Goal: Task Accomplishment & Management: Manage account settings

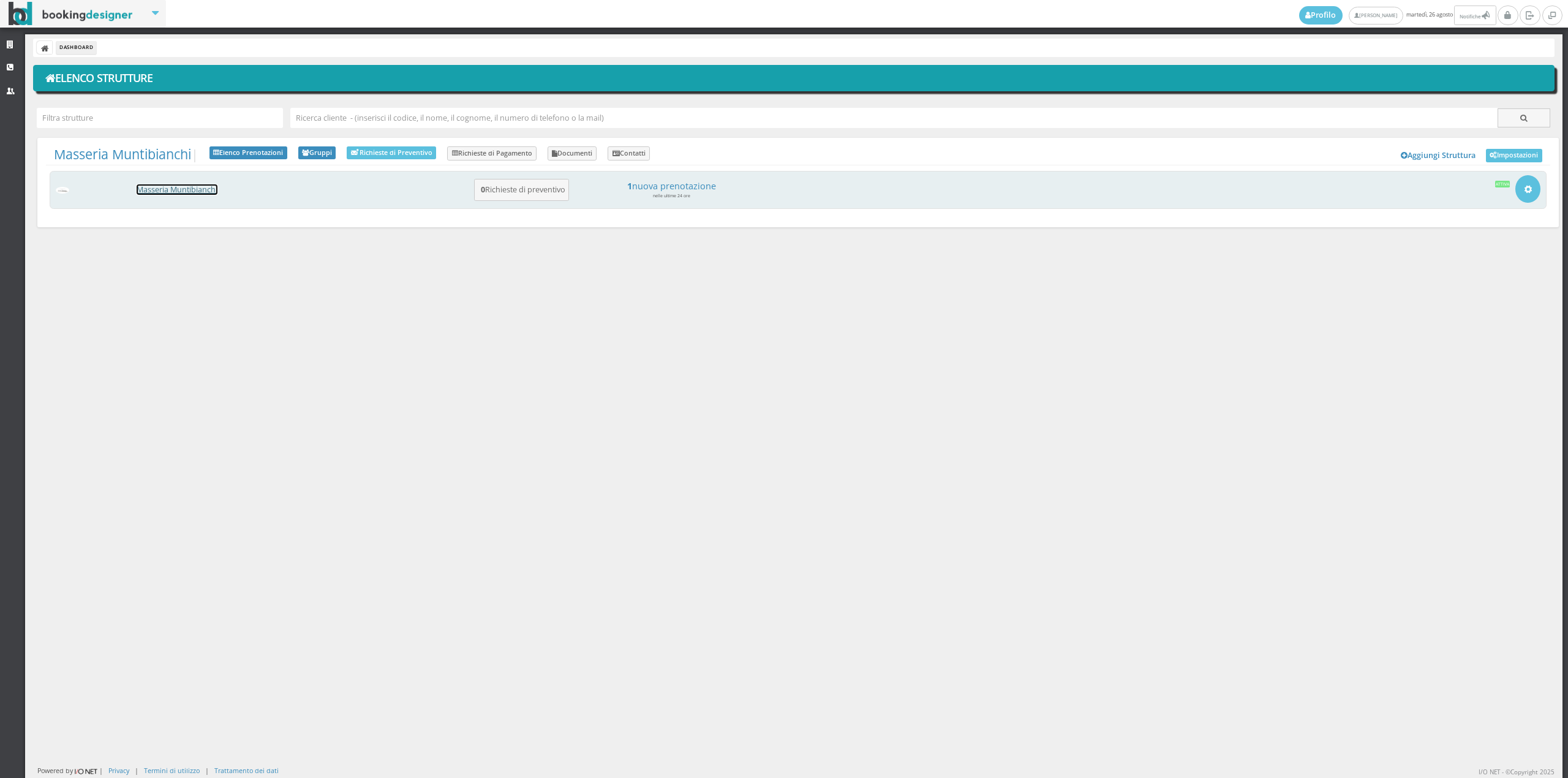
click at [152, 186] on link "Masseria Muntibianchi" at bounding box center [177, 189] width 81 height 10
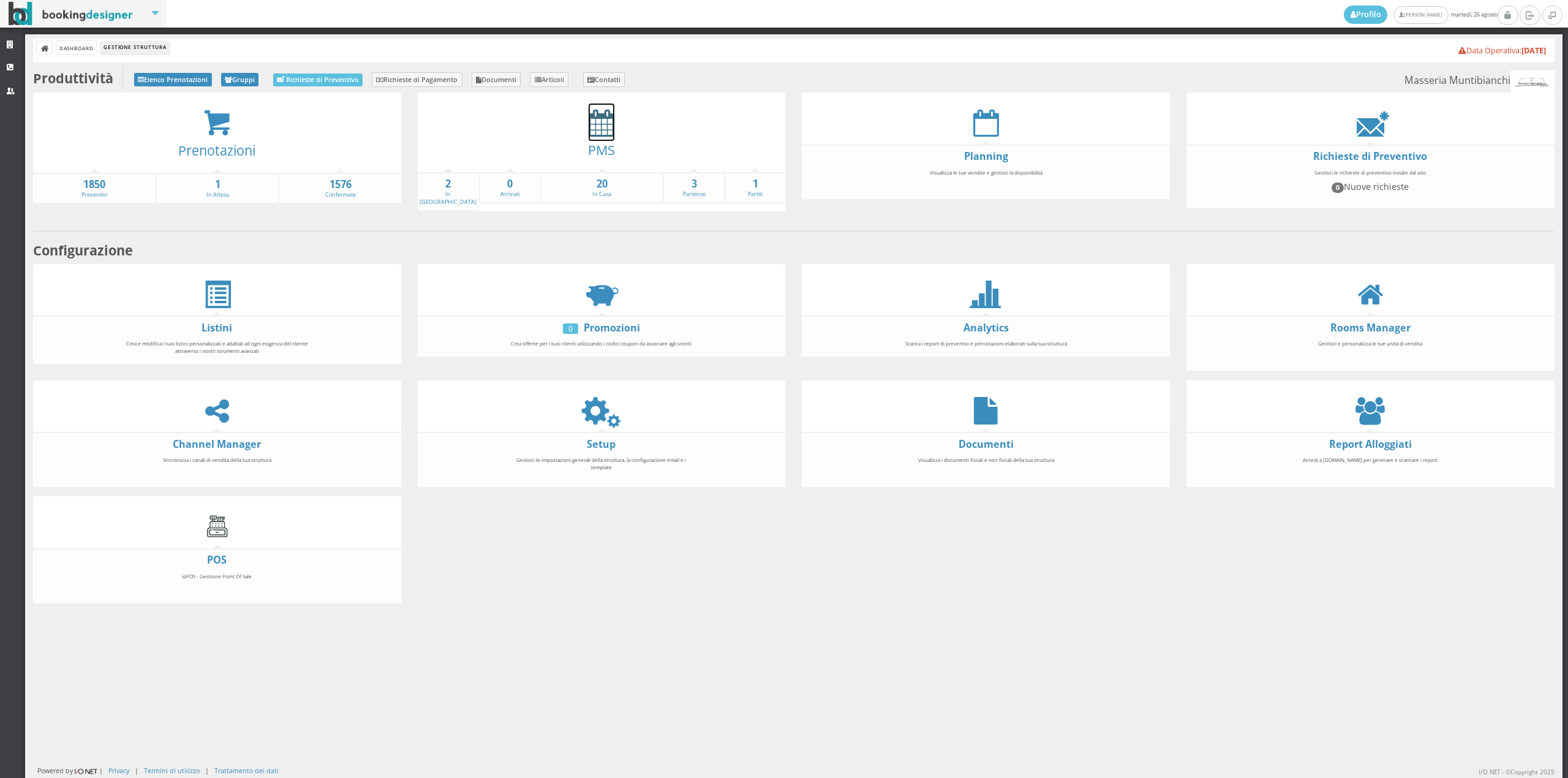
click at [596, 116] on icon at bounding box center [601, 123] width 25 height 27
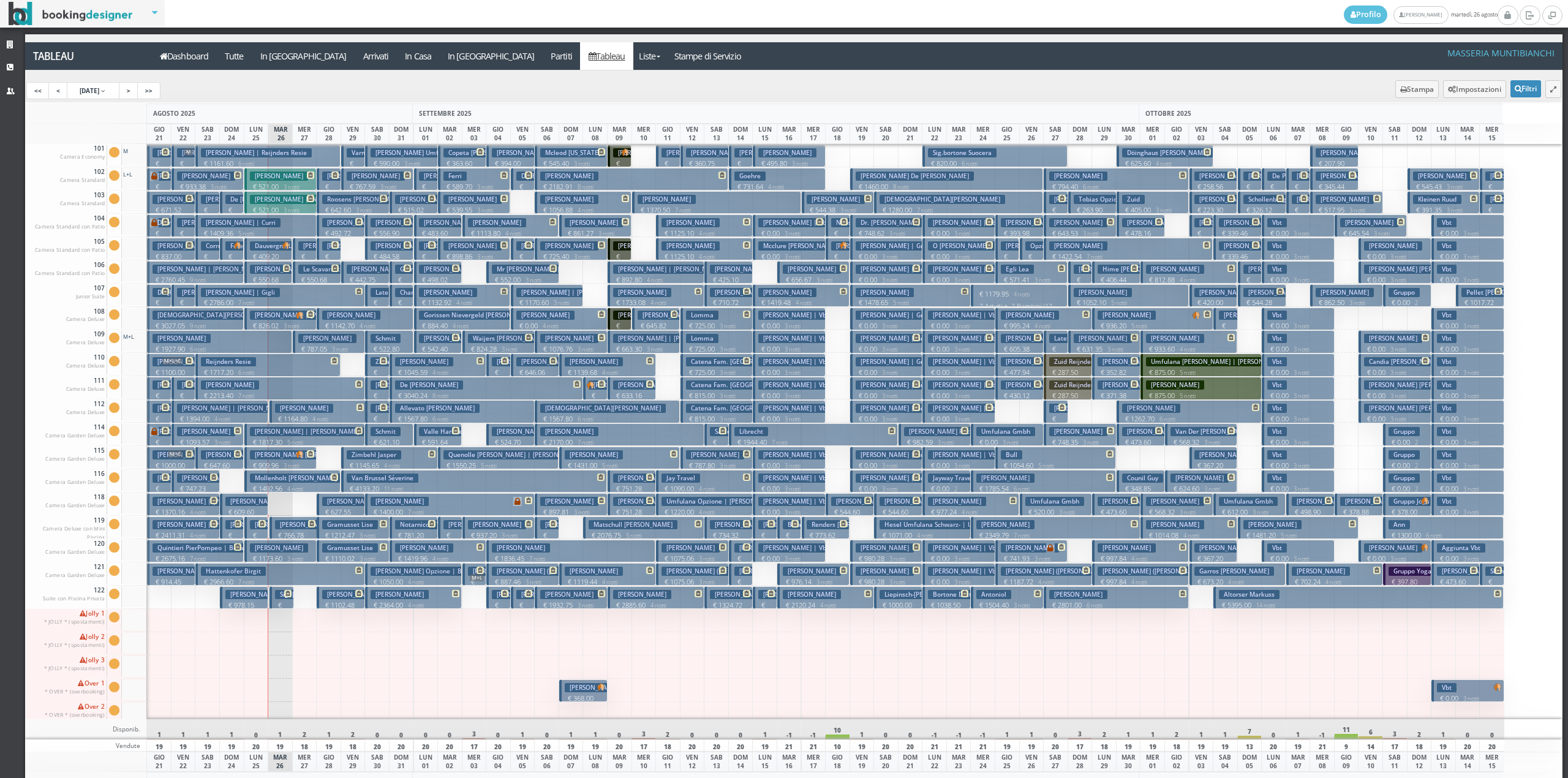
click at [219, 388] on h3 "Liuzzi Cosimo Damiano" at bounding box center [230, 385] width 58 height 9
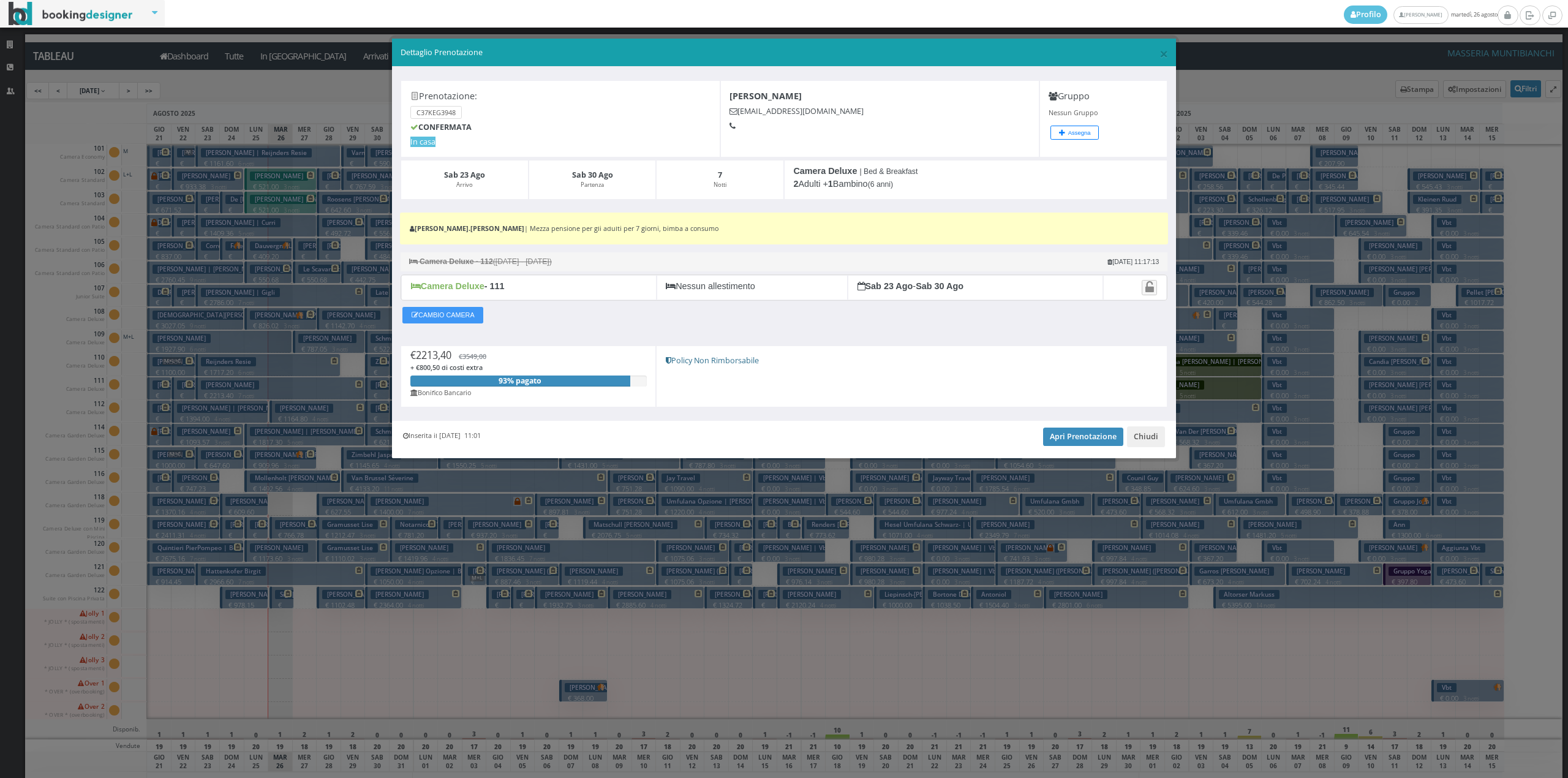
click at [118, 198] on div "× Dettaglio Prenotazione Prenotazione: C37KEG3948 CONFERMATA In casa Liuzzi Cos…" at bounding box center [784, 389] width 1568 height 778
drag, startPoint x: 102, startPoint y: 185, endPoint x: 505, endPoint y: 681, distance: 639.1
click at [505, 681] on div "× Dettaglio Prenotazione Prenotazione: C37KEG3948 CONFERMATA In casa Liuzzi Cos…" at bounding box center [784, 389] width 1568 height 778
click at [1159, 54] on span "×" at bounding box center [1163, 53] width 8 height 21
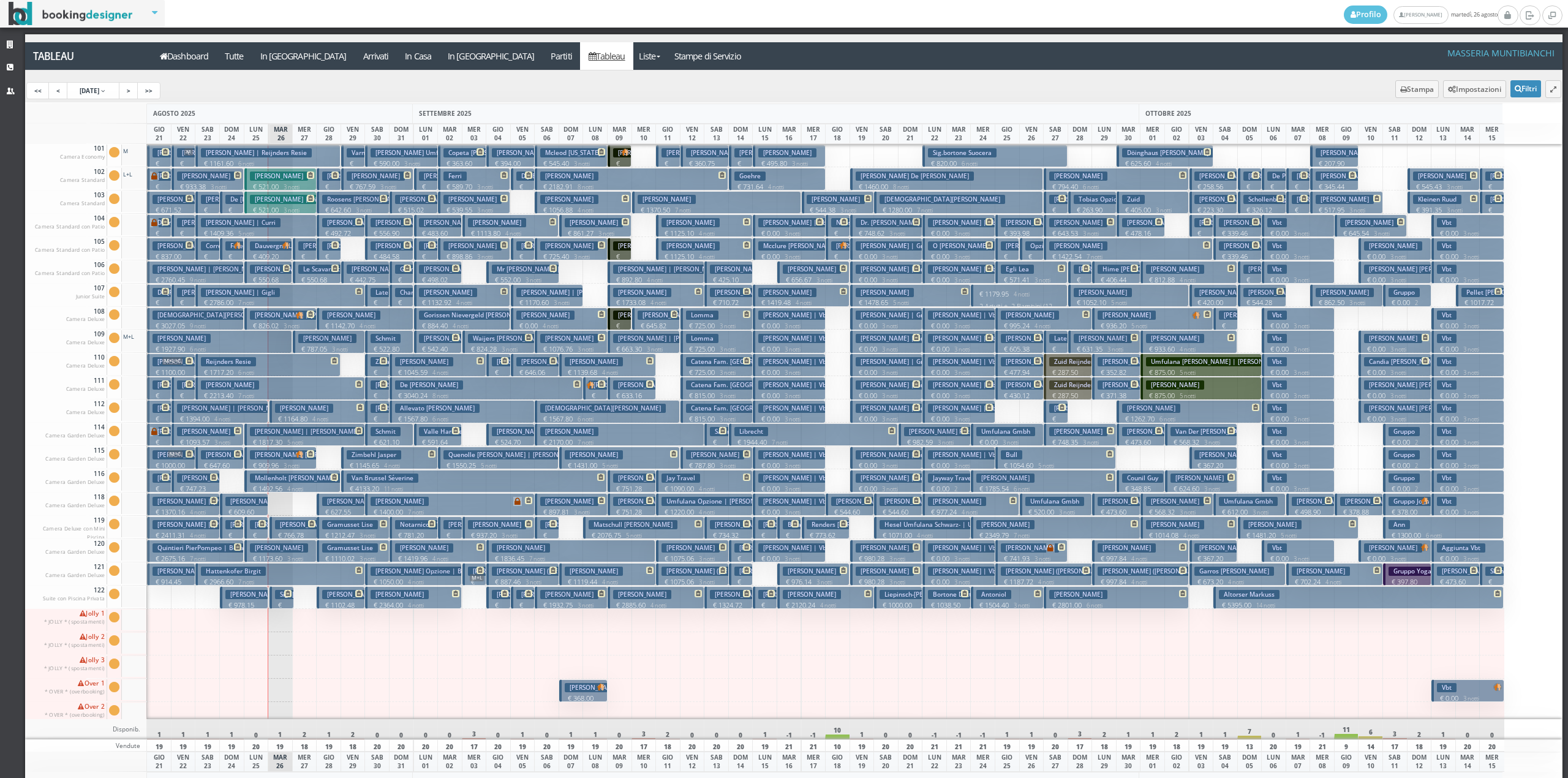
click at [290, 522] on h3 "Dalton Alexandra" at bounding box center [304, 524] width 58 height 9
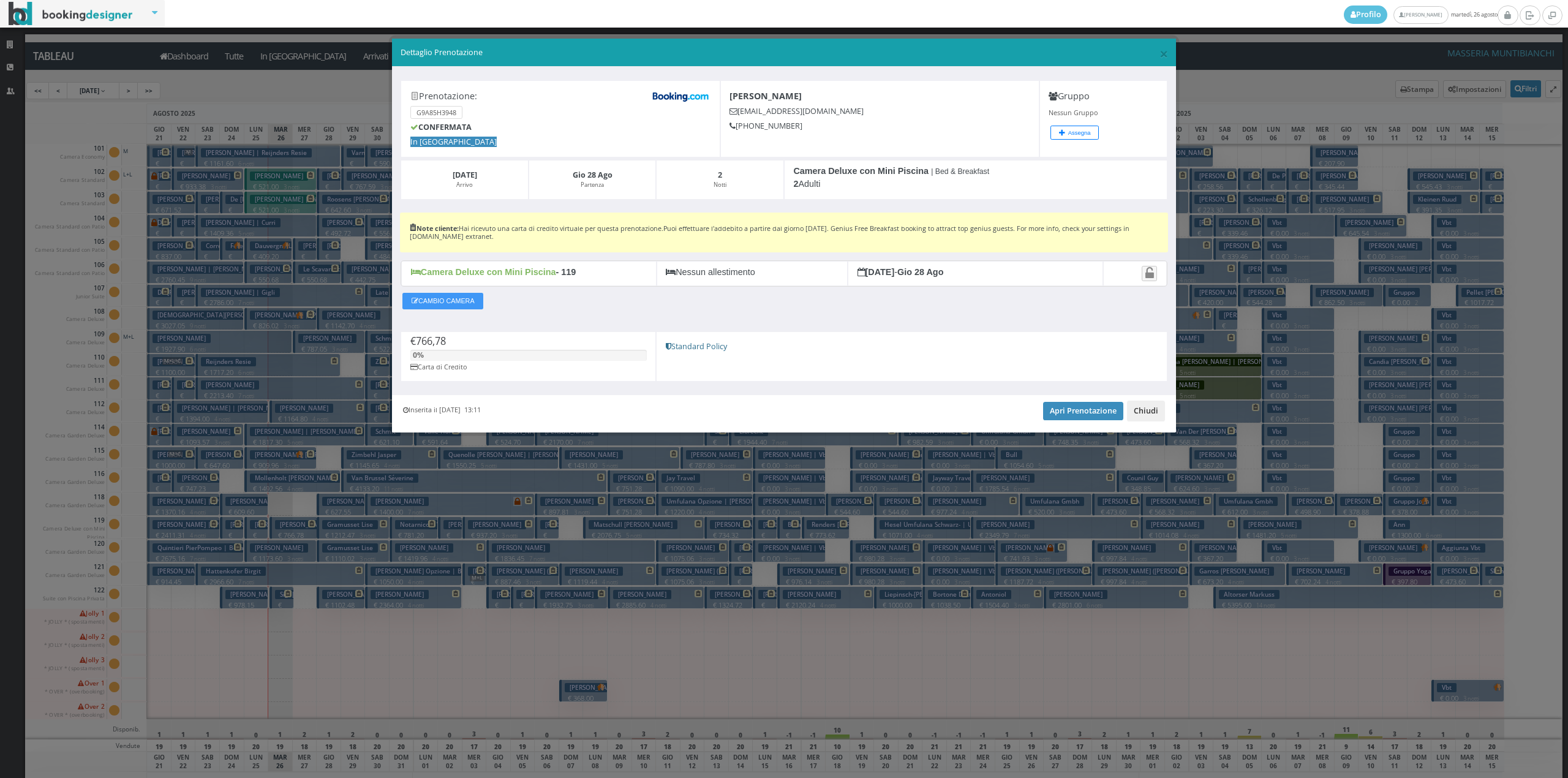
click at [1140, 405] on button "Chiudi" at bounding box center [1146, 411] width 38 height 21
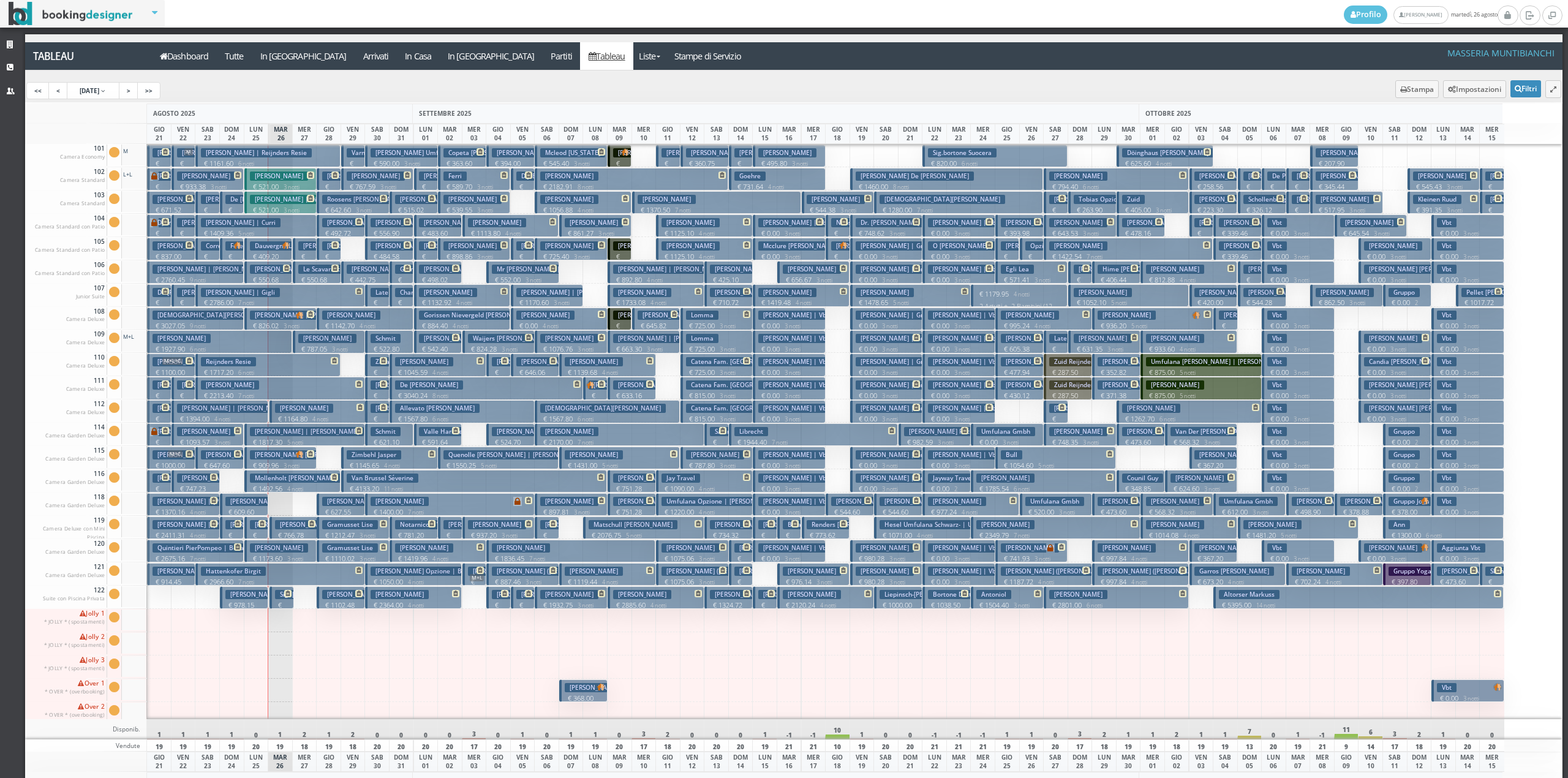
click at [307, 418] on p "€ 1164.80 4 notti" at bounding box center [319, 419] width 88 height 10
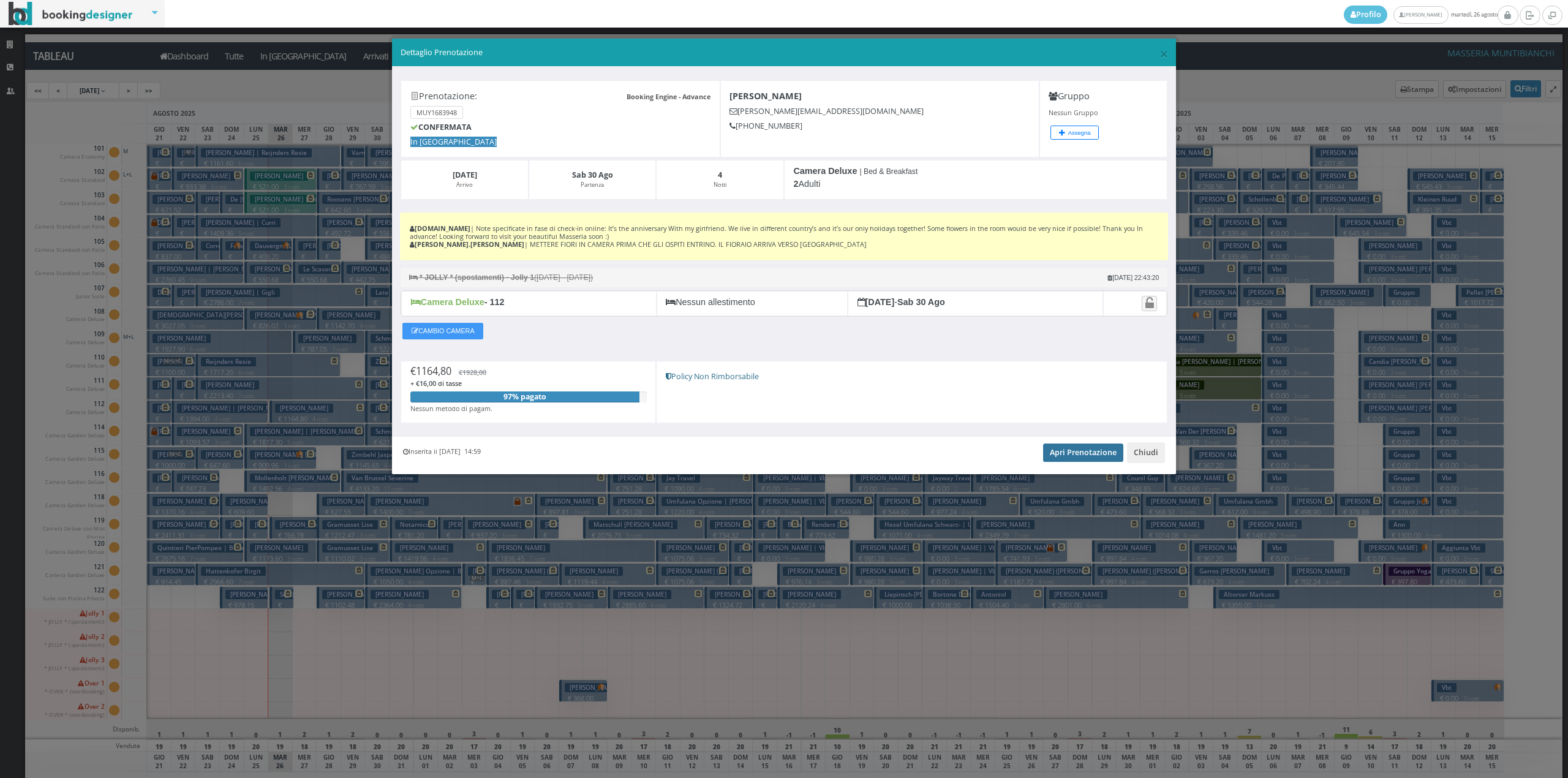
click at [1101, 460] on link "Apri Prenotazione" at bounding box center [1083, 453] width 80 height 18
click at [1149, 453] on button "Chiudi" at bounding box center [1146, 453] width 38 height 21
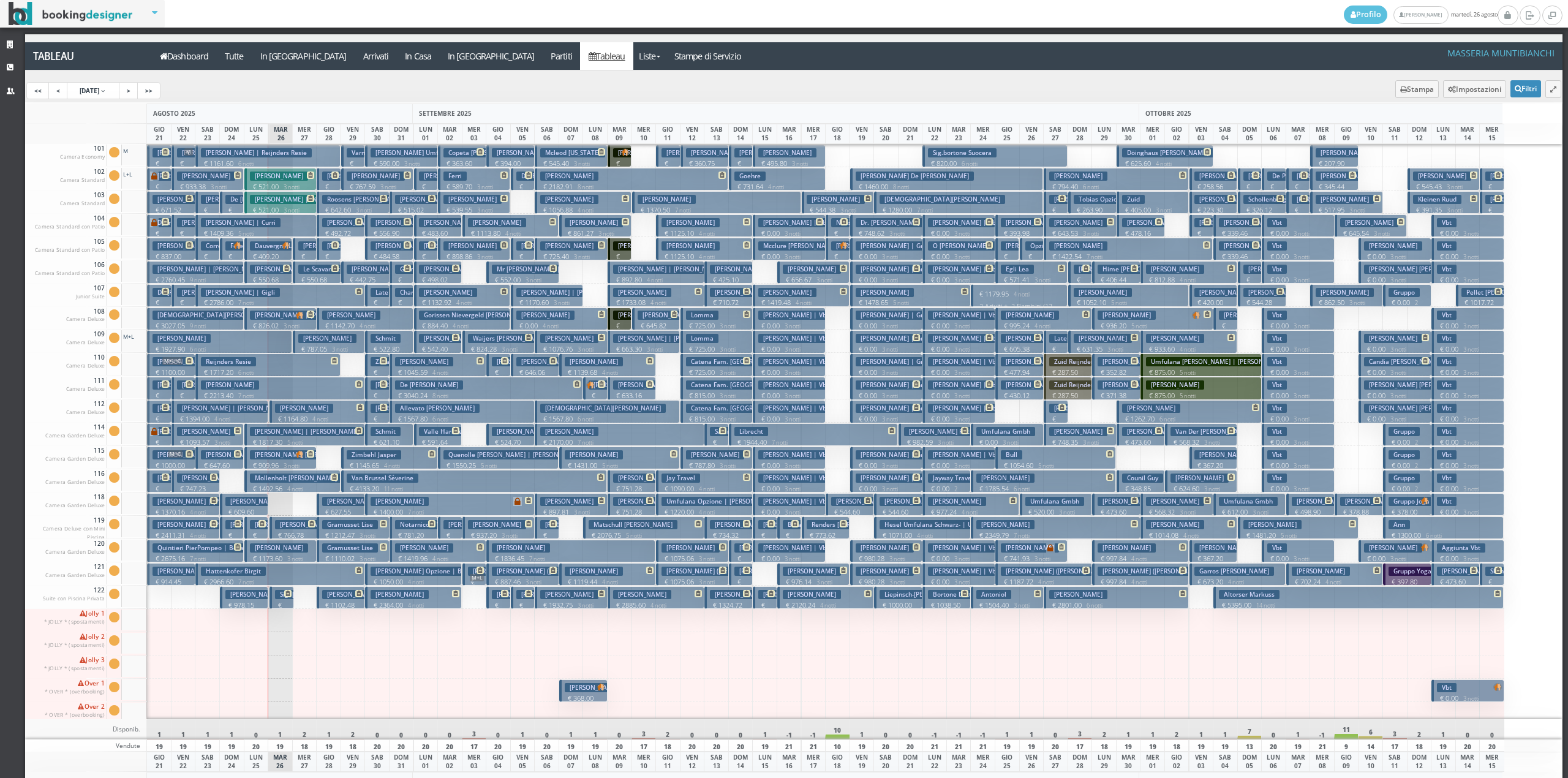
click at [482, 578] on span "M+L" at bounding box center [477, 578] width 14 height 8
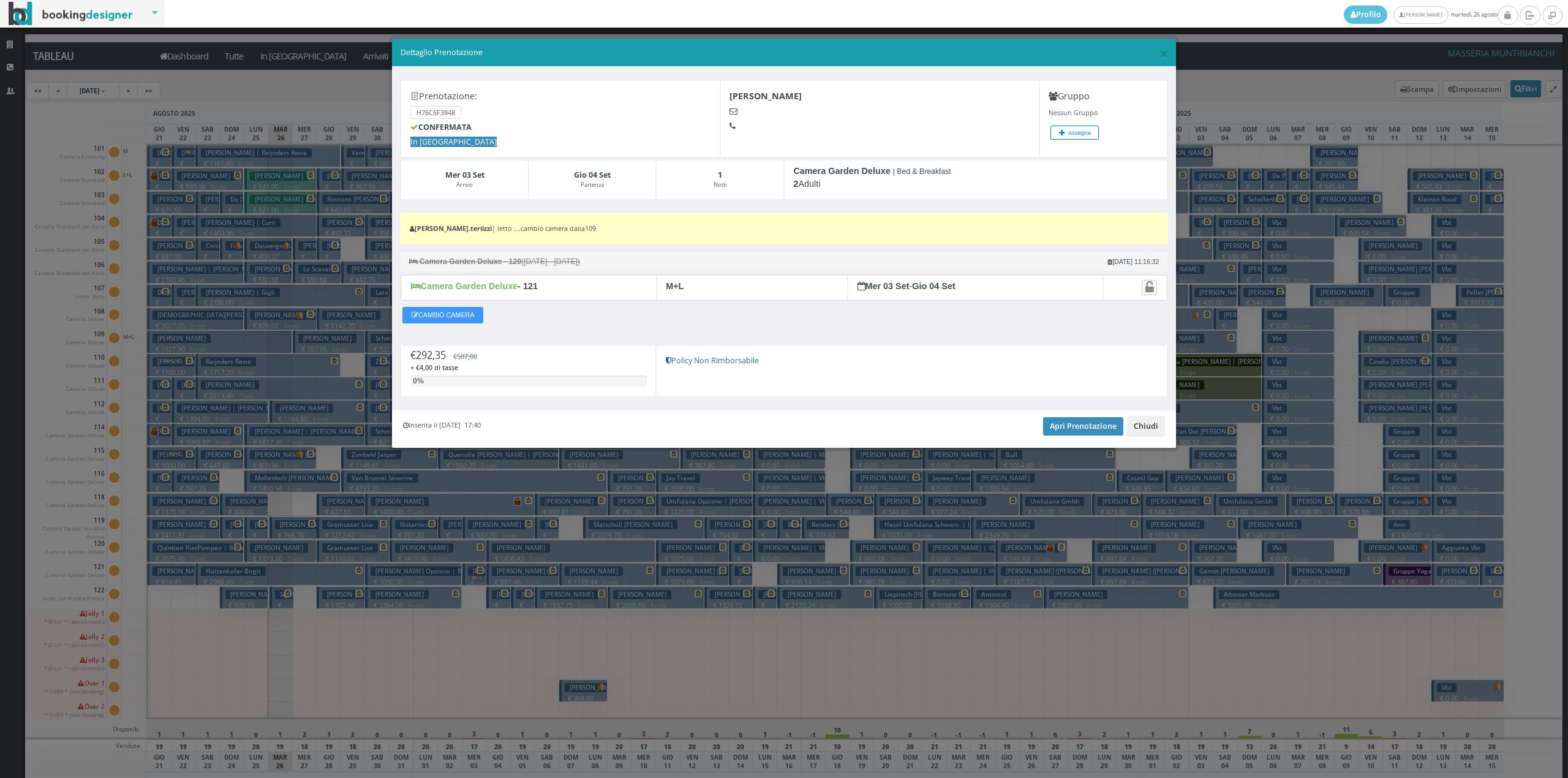
click at [1138, 432] on button "Chiudi" at bounding box center [1146, 426] width 38 height 21
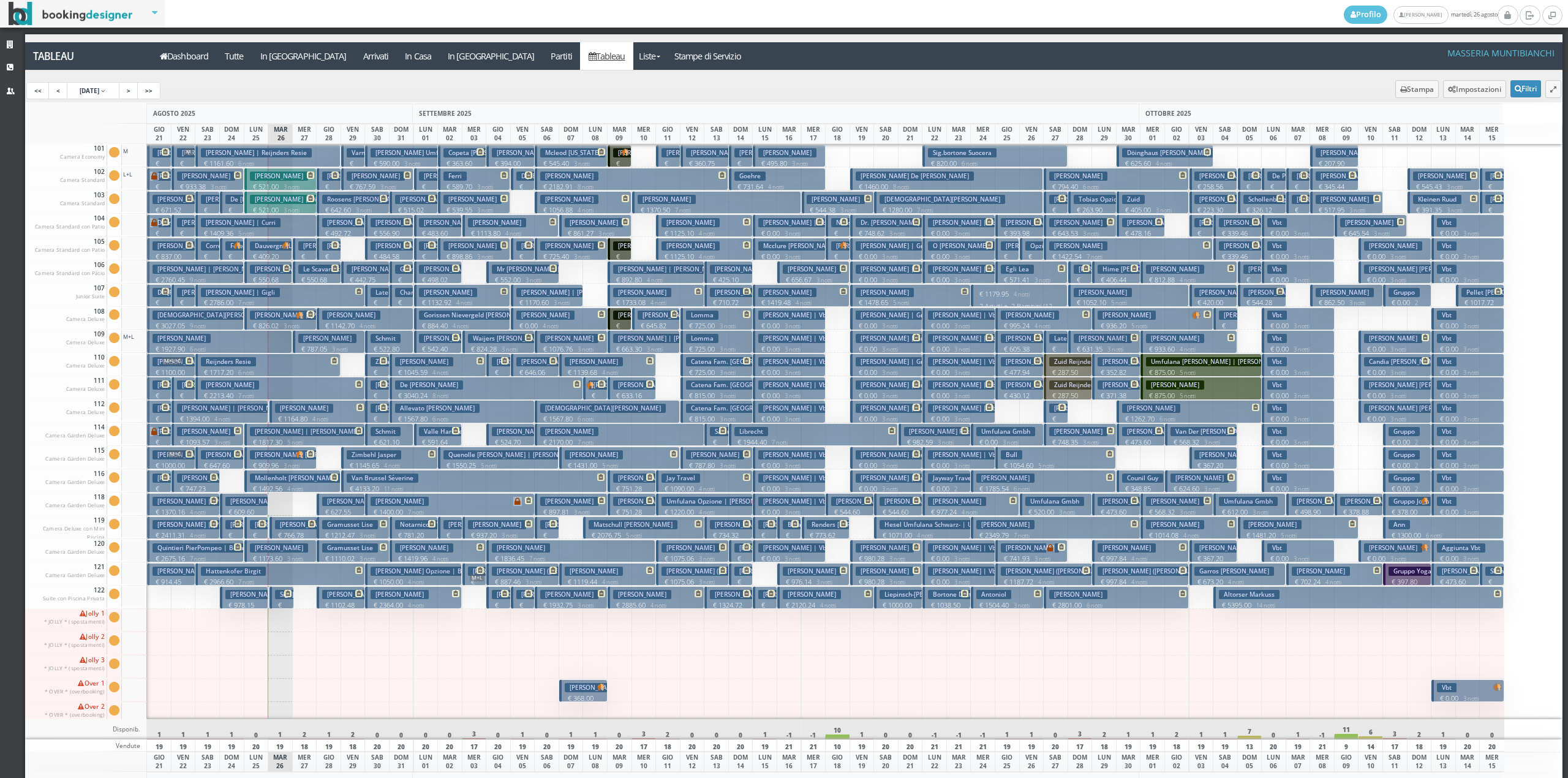
click at [451, 346] on small "2 notti" at bounding box center [437, 355] width 31 height 18
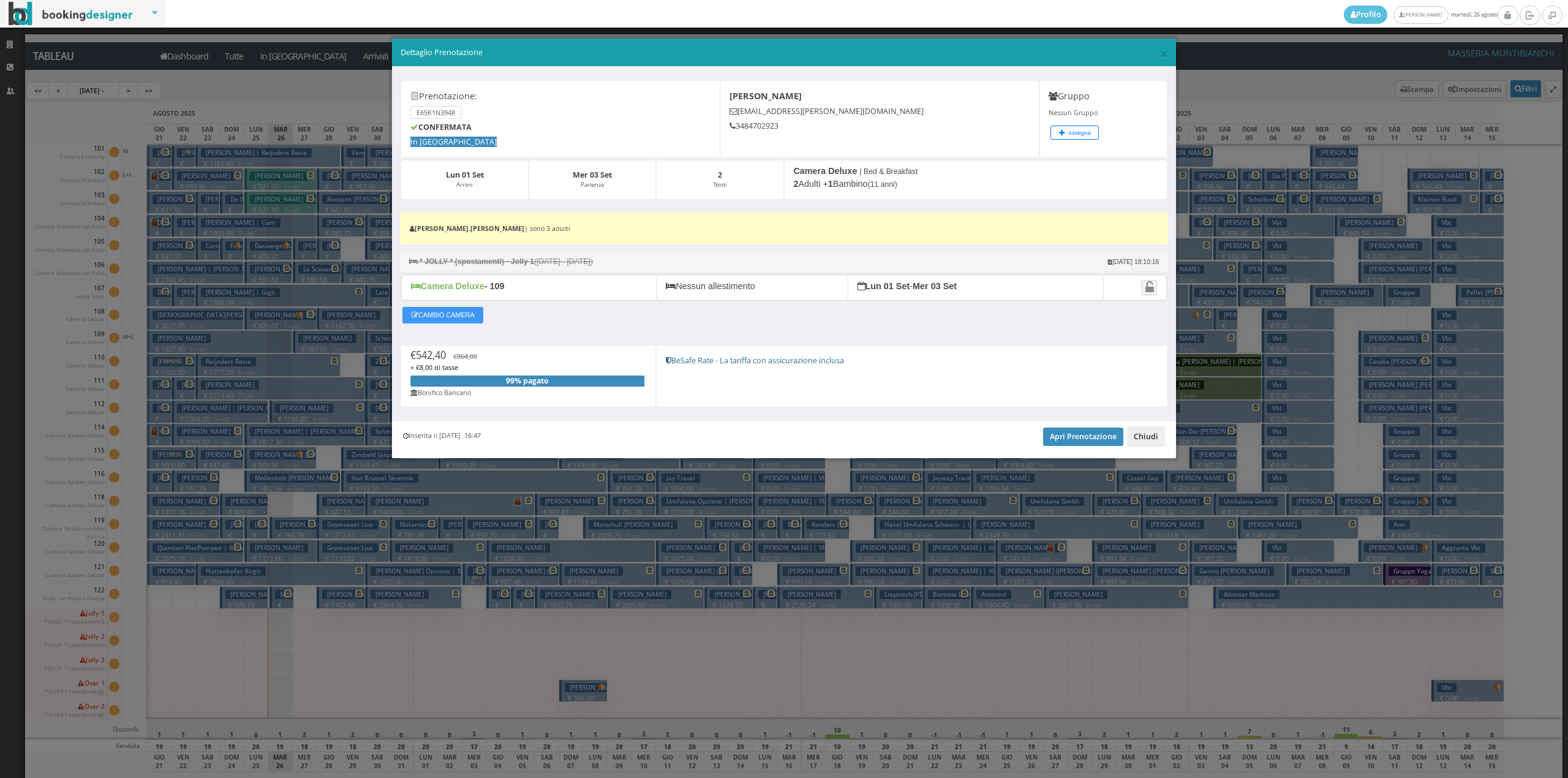
click at [1157, 437] on button "Chiudi" at bounding box center [1146, 437] width 38 height 21
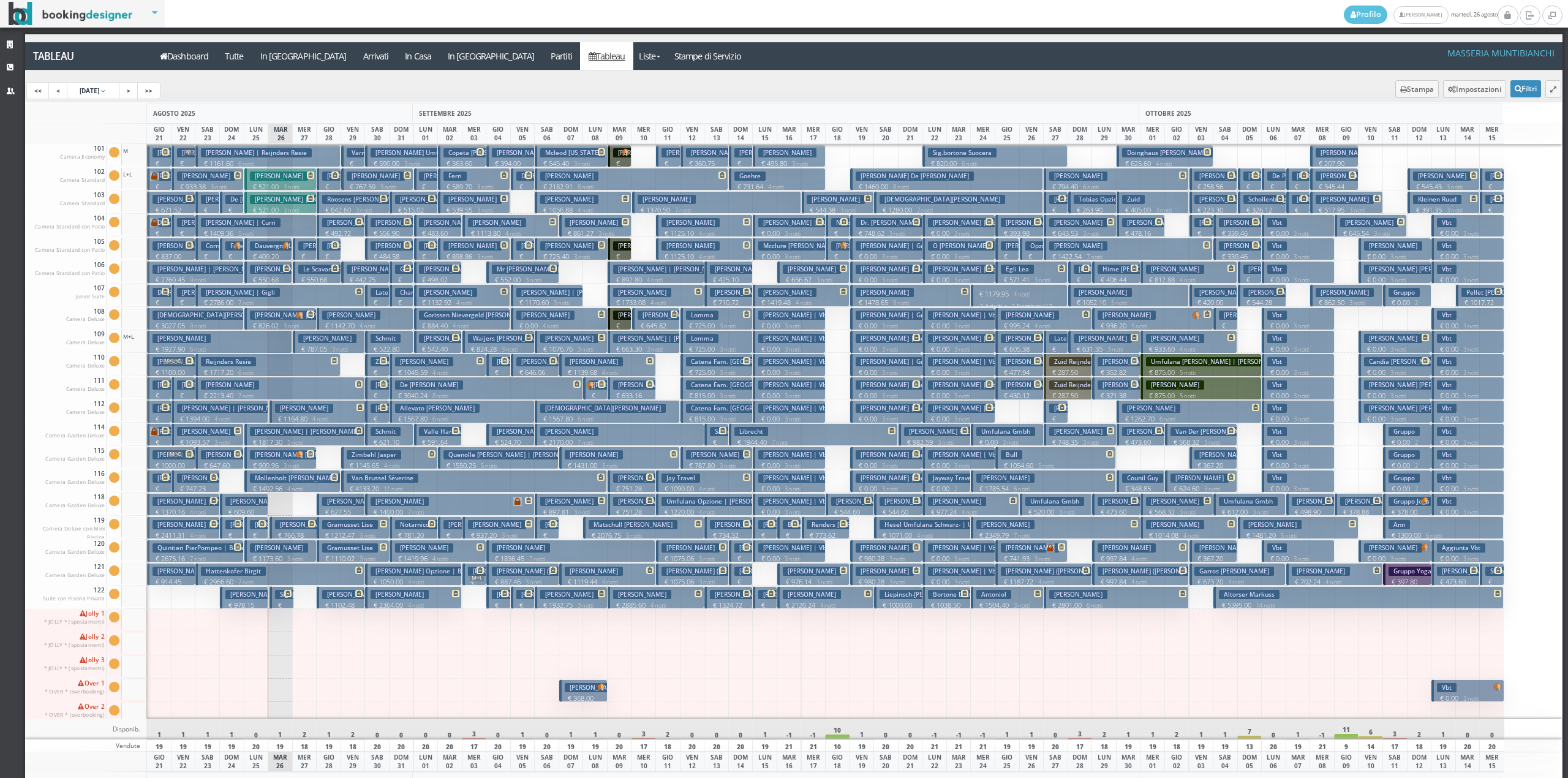
click at [435, 342] on h3 "Mastrocola Patrizia" at bounding box center [448, 338] width 58 height 9
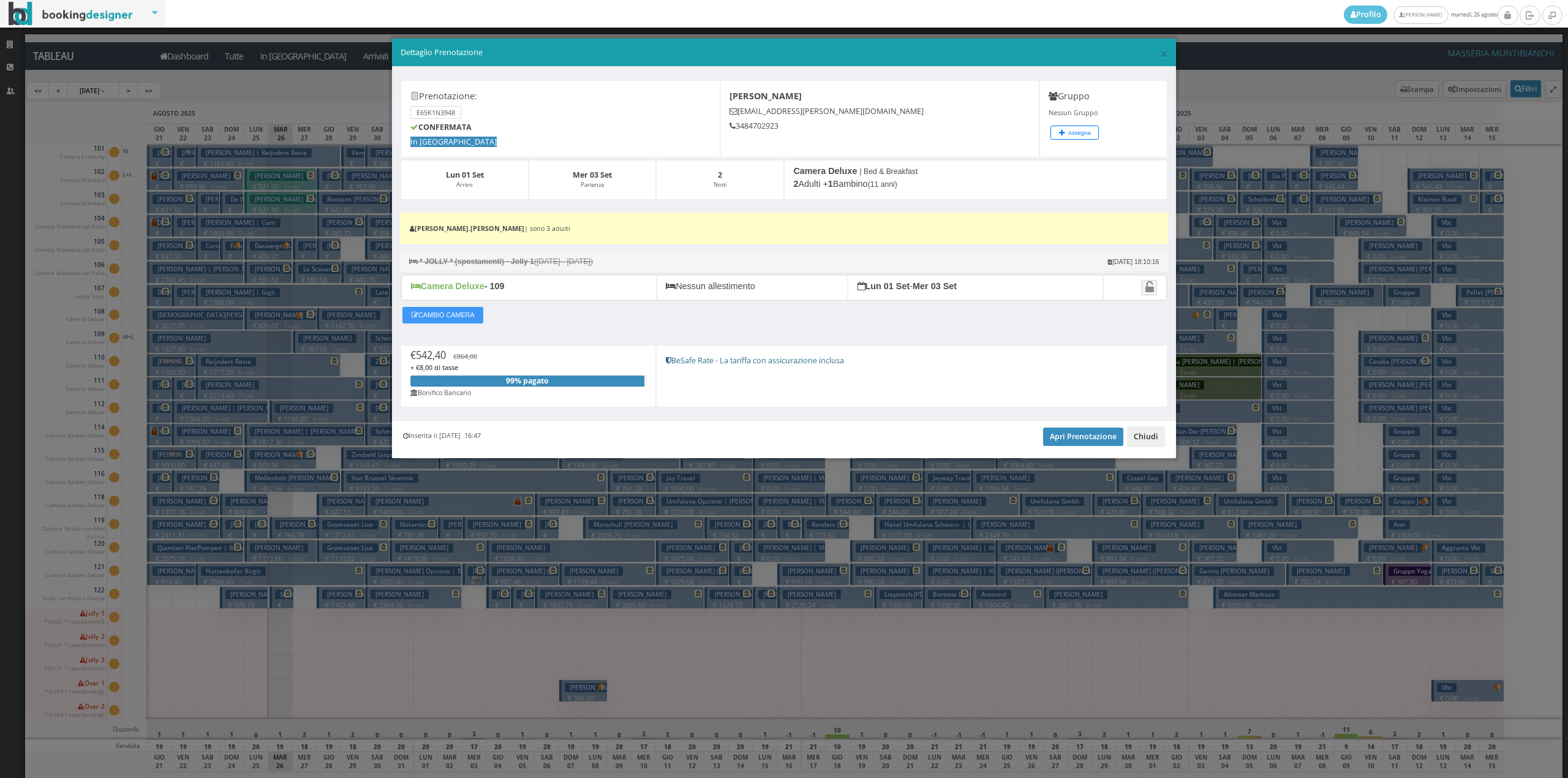
click at [1145, 435] on button "Chiudi" at bounding box center [1146, 437] width 38 height 21
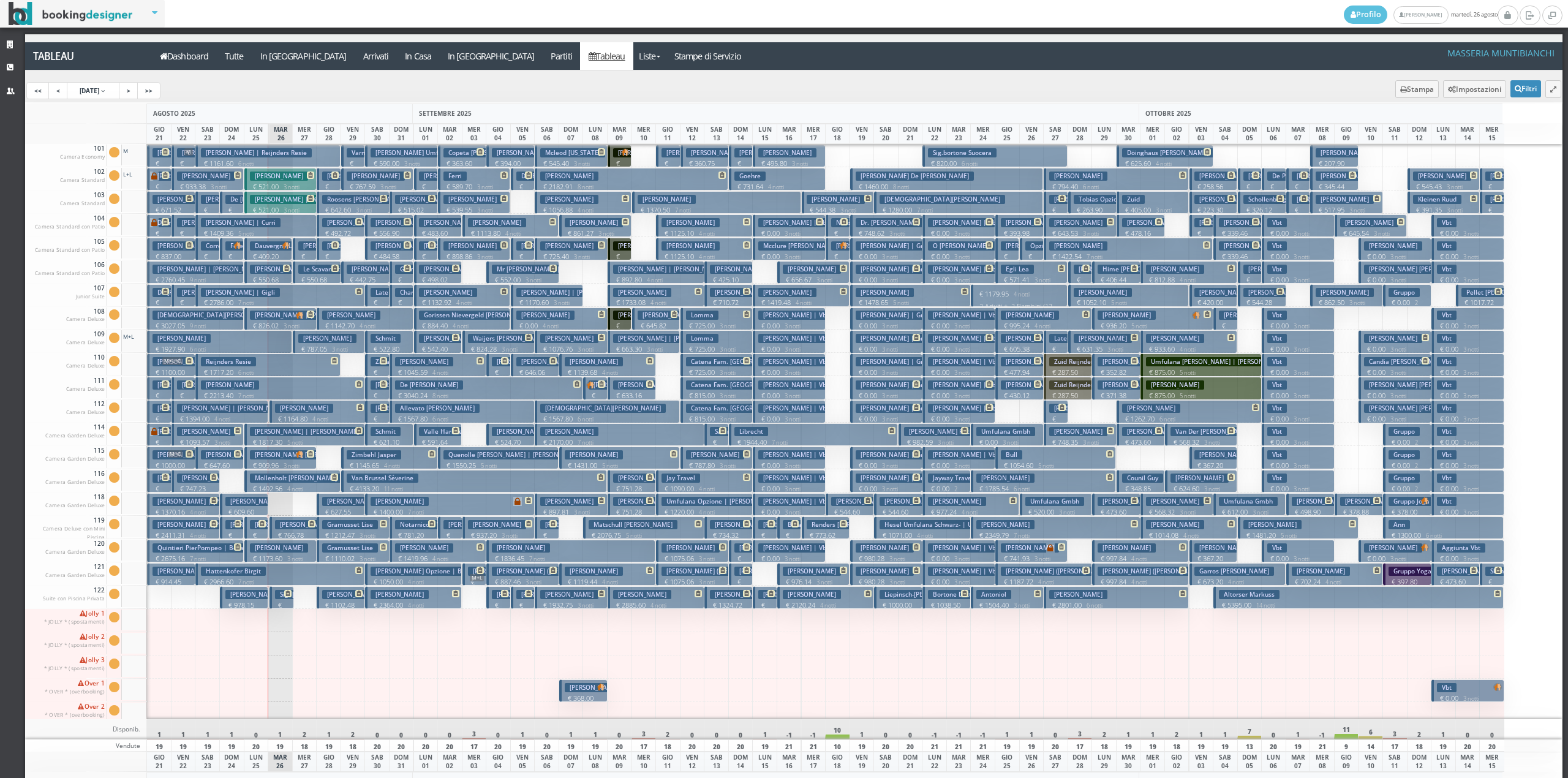
click at [481, 579] on span "M+L" at bounding box center [477, 578] width 14 height 8
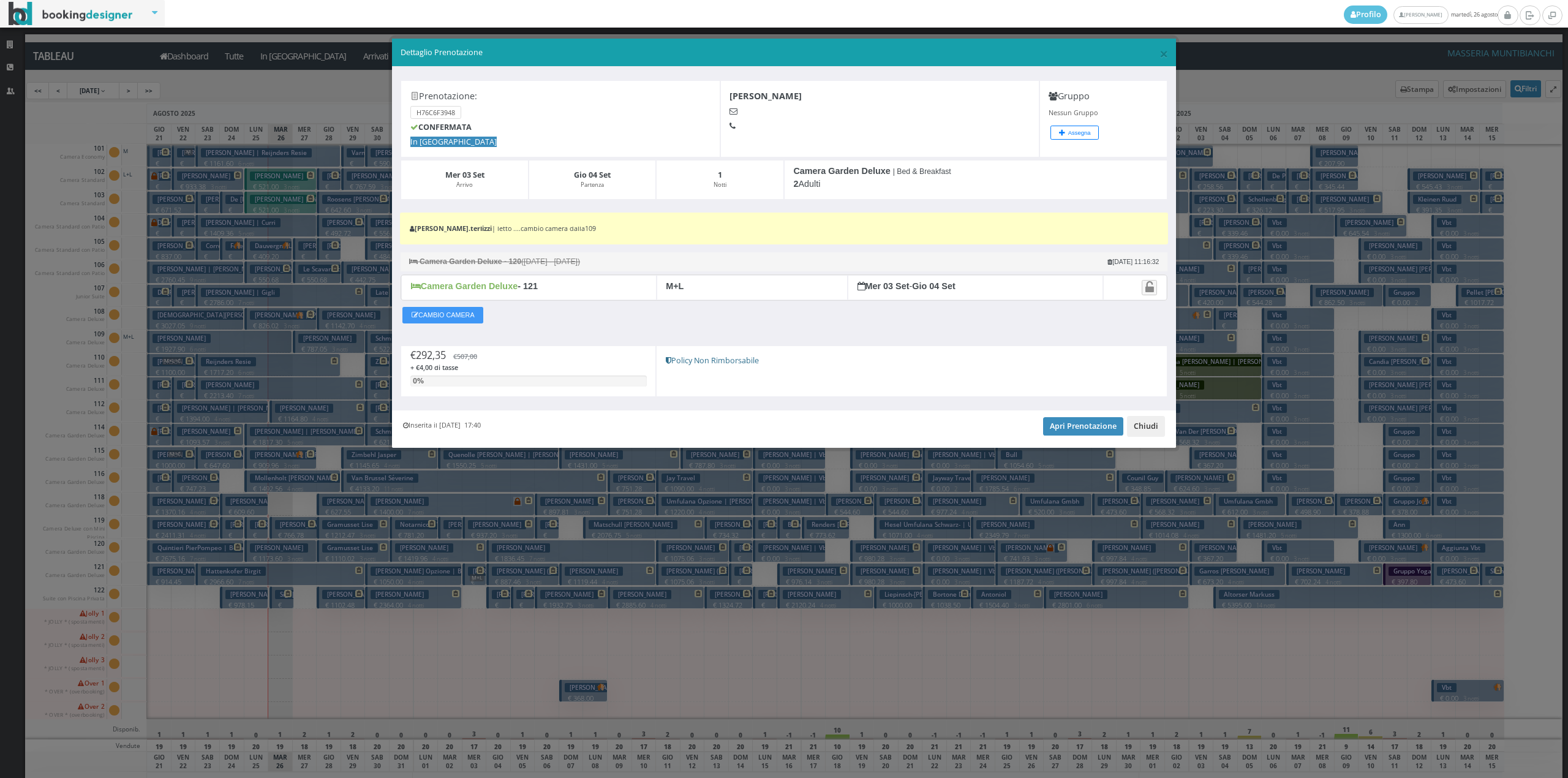
click at [1153, 430] on button "Chiudi" at bounding box center [1146, 426] width 38 height 21
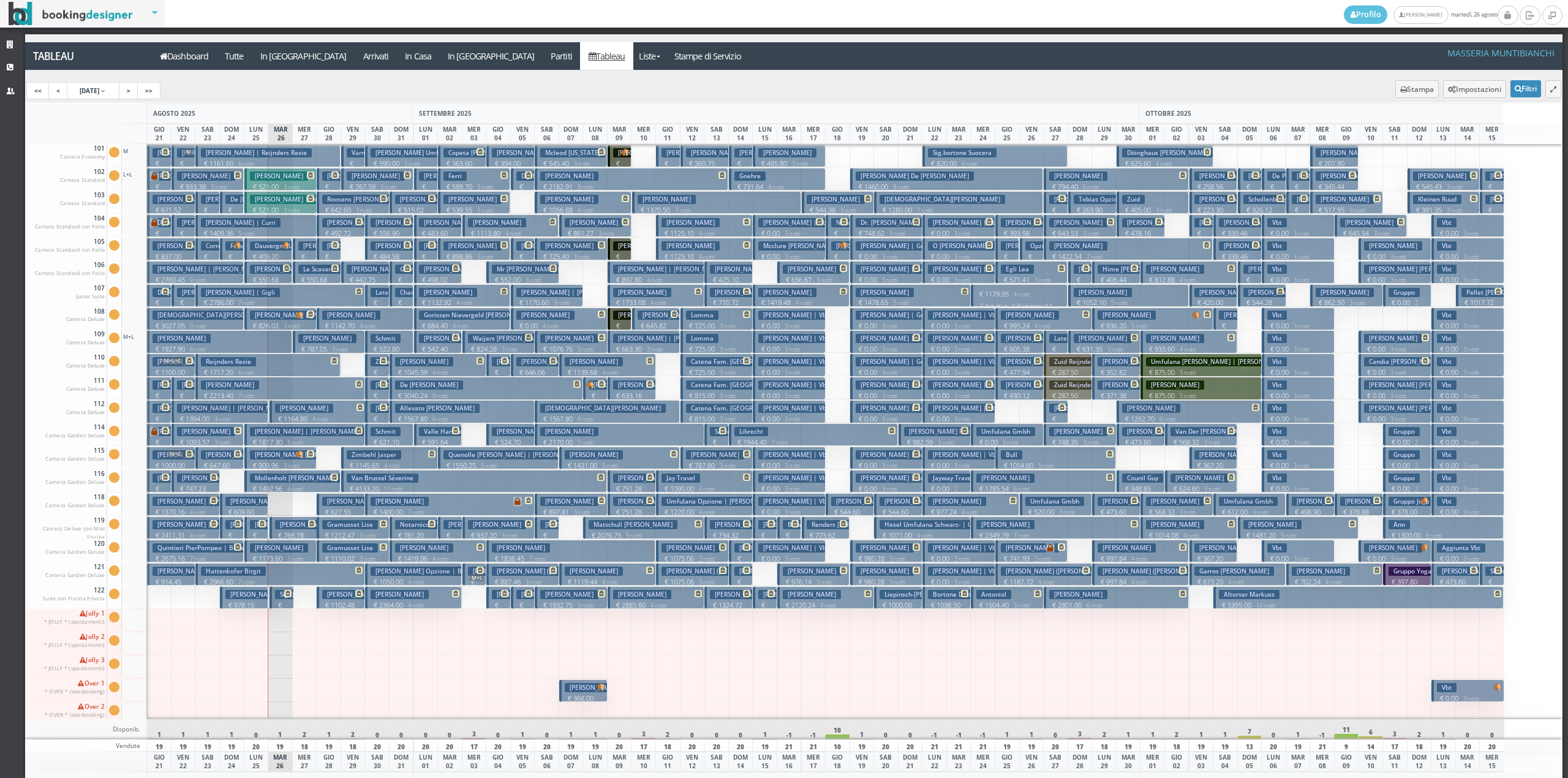
click at [446, 345] on button "Mastrocola Patrizia € 542.40 2 notti 2 Adulti + 1 Bambino (11 anni)" at bounding box center [439, 341] width 48 height 23
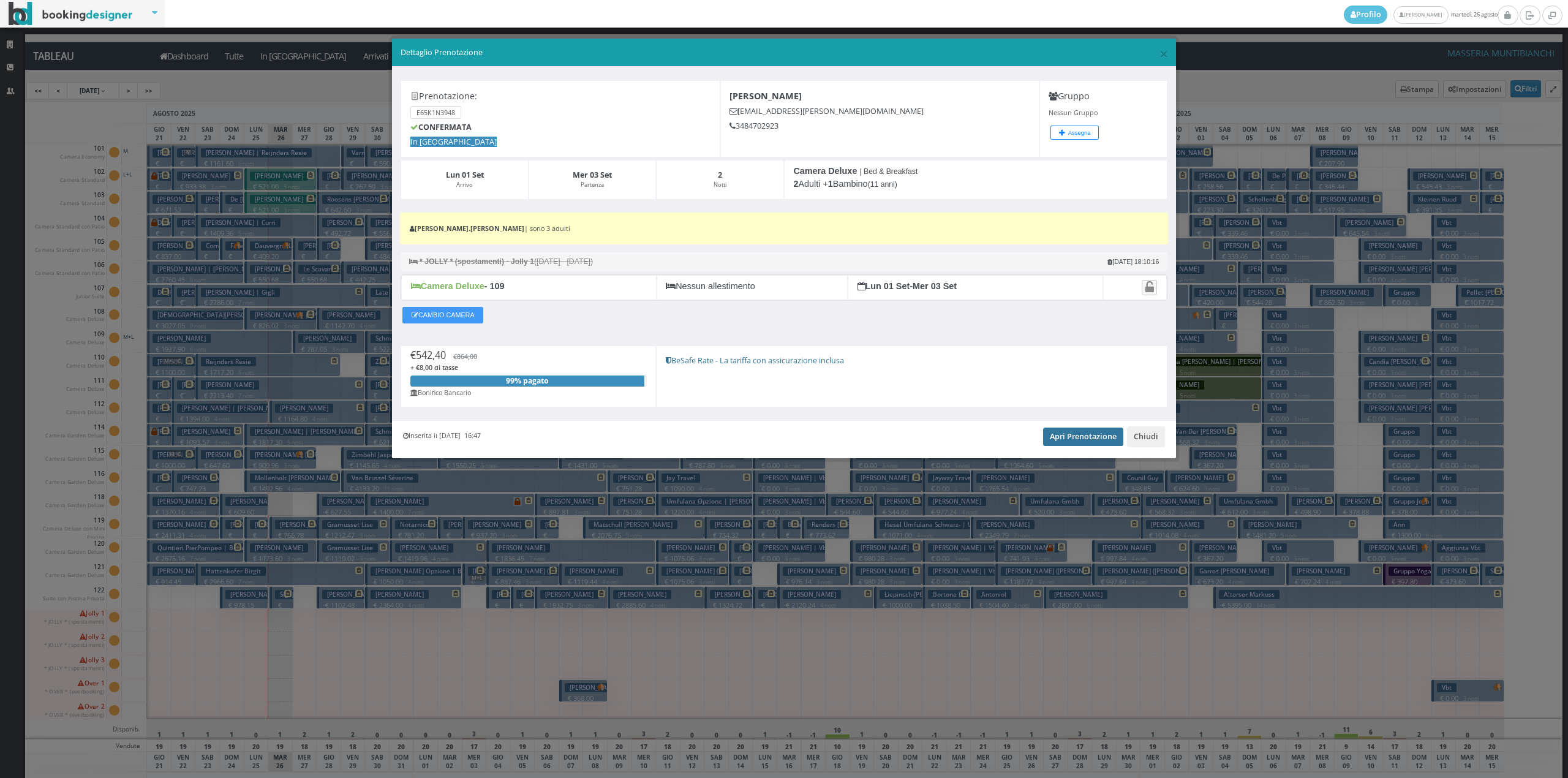
click at [1081, 444] on link "Apri Prenotazione" at bounding box center [1083, 437] width 80 height 18
click at [1142, 441] on button "Chiudi" at bounding box center [1146, 437] width 38 height 21
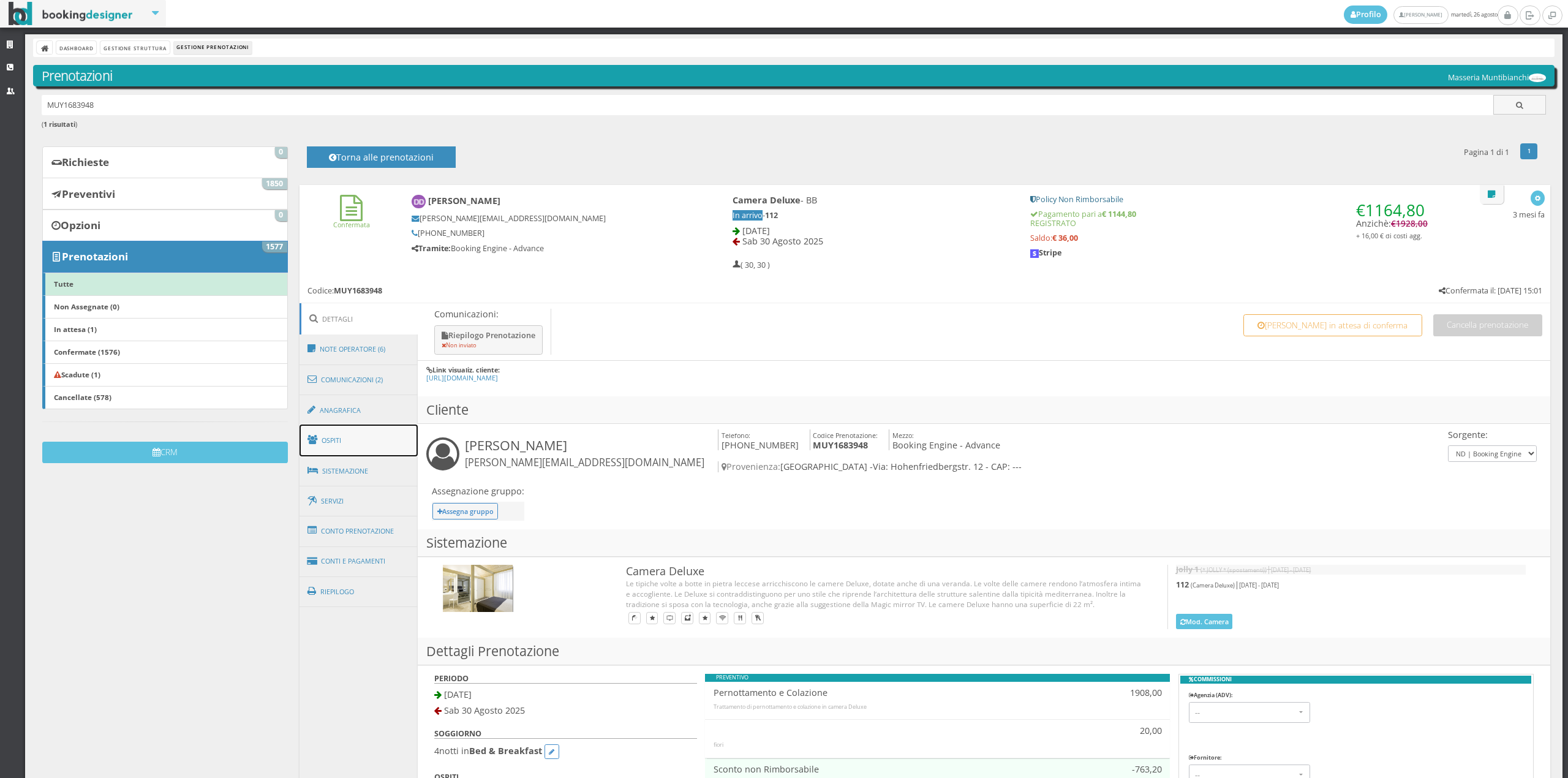
click at [351, 442] on link "Ospiti" at bounding box center [358, 440] width 119 height 32
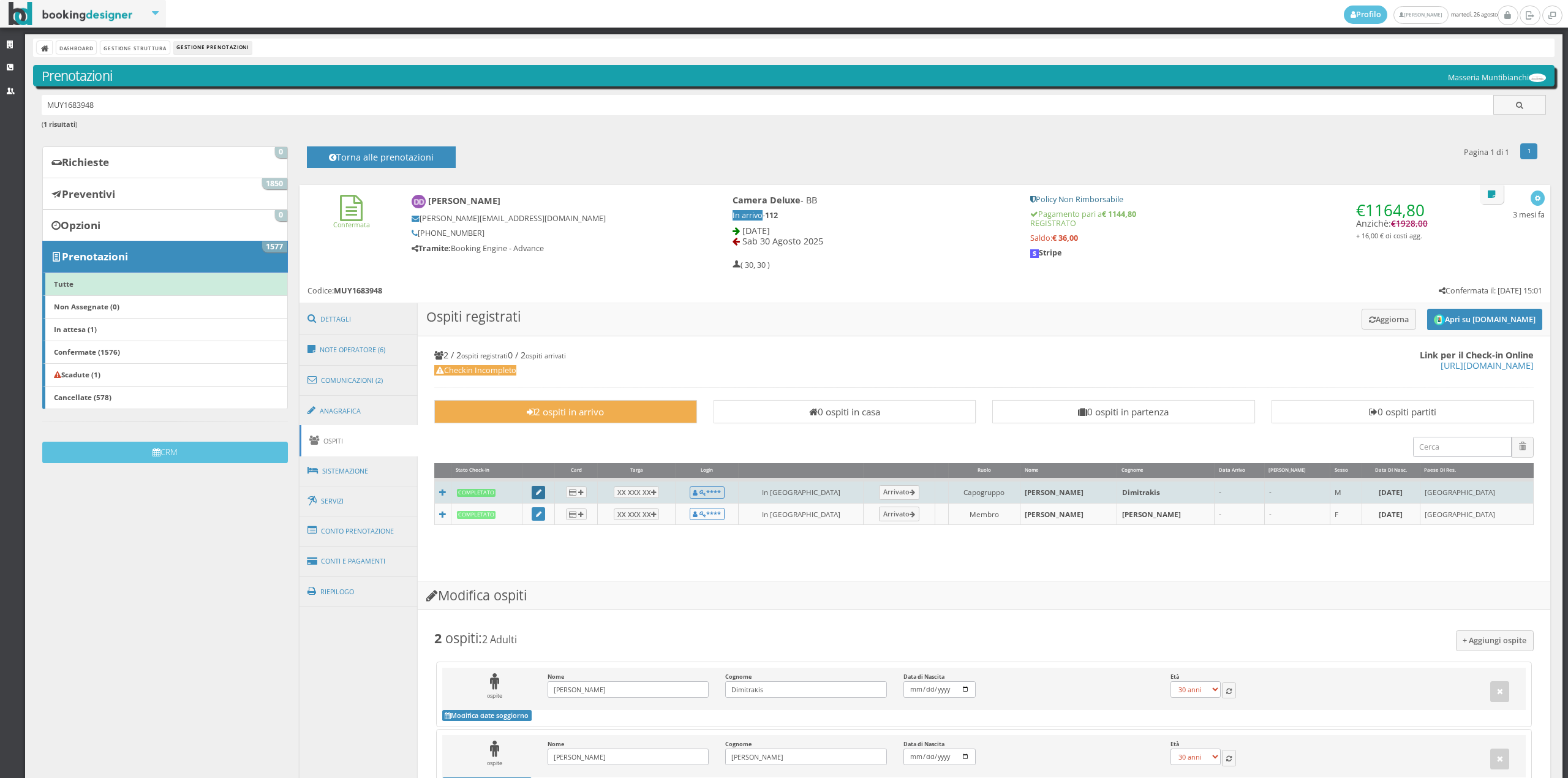
click at [545, 488] on link at bounding box center [538, 492] width 13 height 13
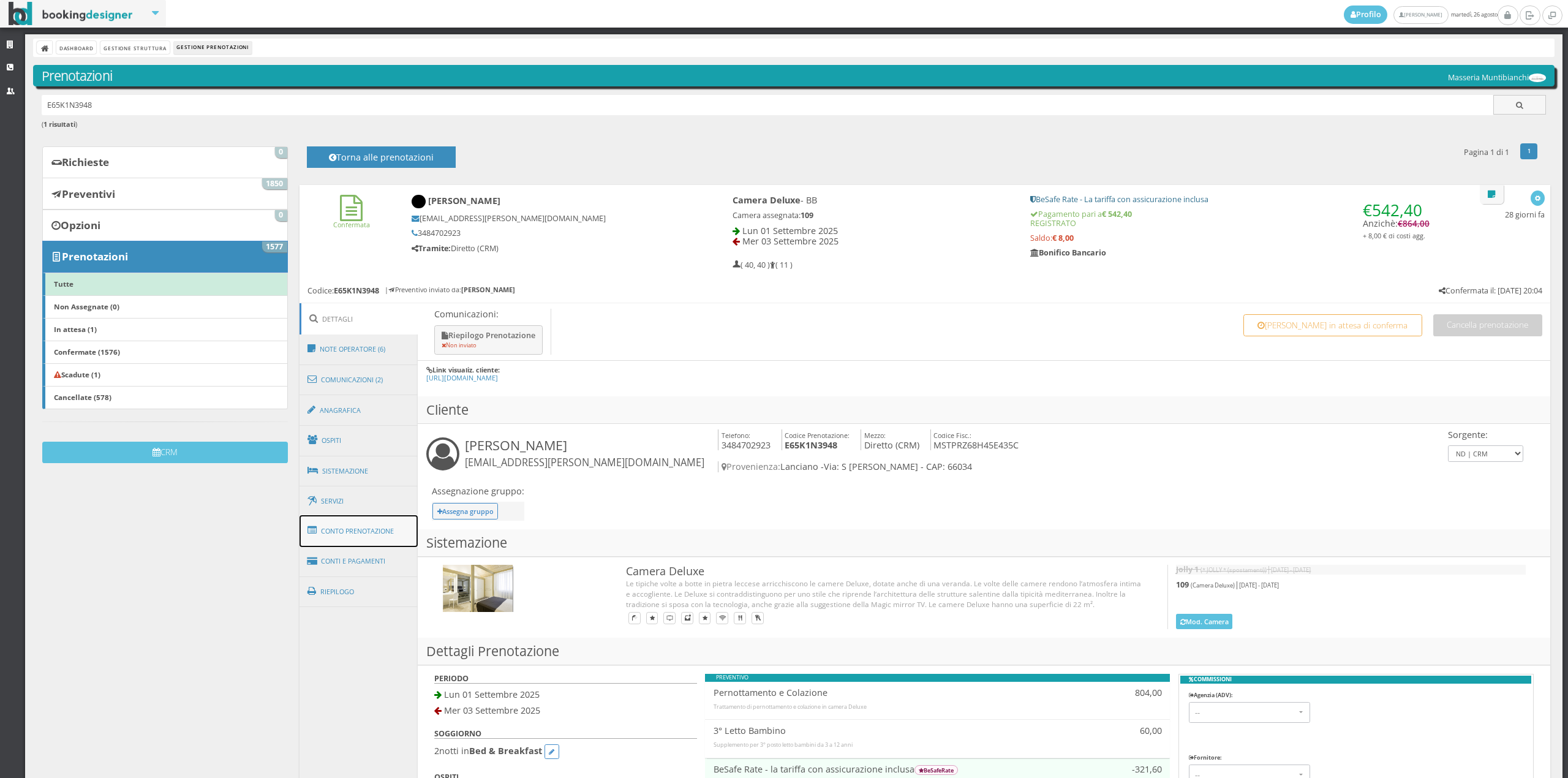
click at [369, 535] on link "Conto Prenotazione" at bounding box center [358, 531] width 119 height 32
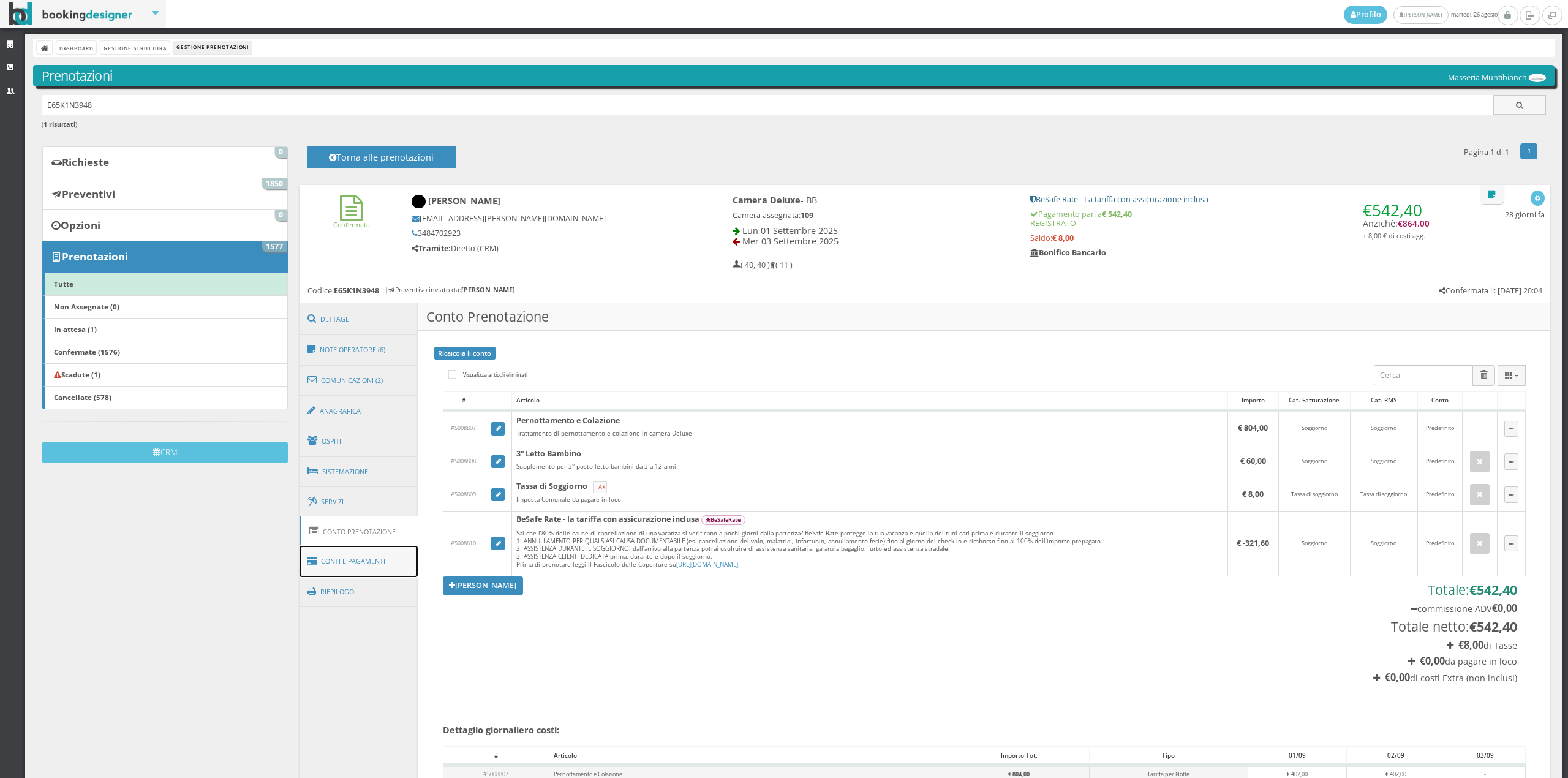
click at [364, 555] on link "Conti e Pagamenti" at bounding box center [358, 561] width 119 height 31
